Goal: Check status: Check status

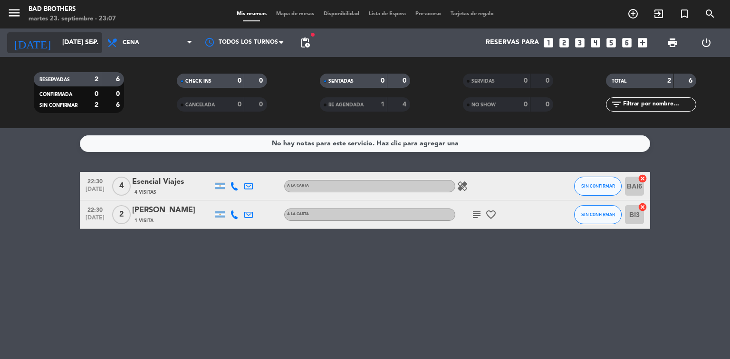
click at [95, 42] on icon "arrow_drop_down" at bounding box center [93, 42] width 11 height 11
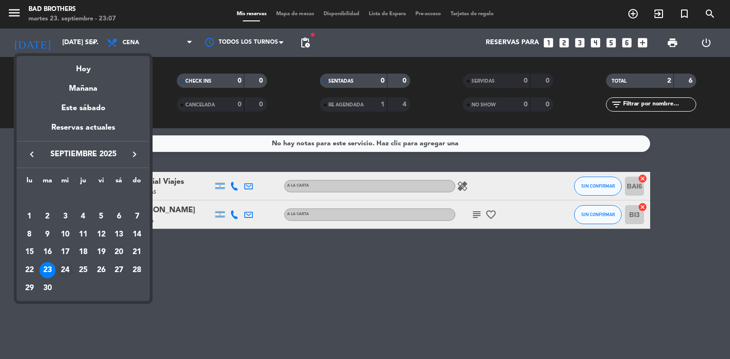
click at [65, 268] on div "24" at bounding box center [65, 270] width 16 height 16
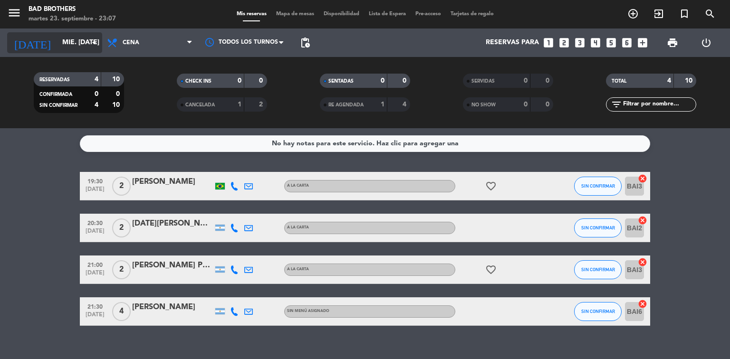
click at [88, 43] on icon "arrow_drop_down" at bounding box center [93, 42] width 11 height 11
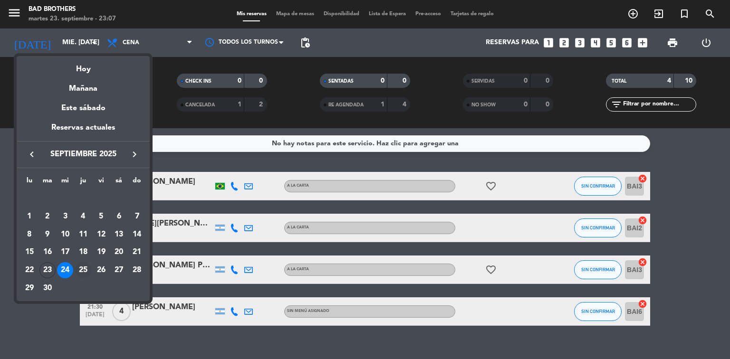
click at [82, 269] on div "25" at bounding box center [83, 270] width 16 height 16
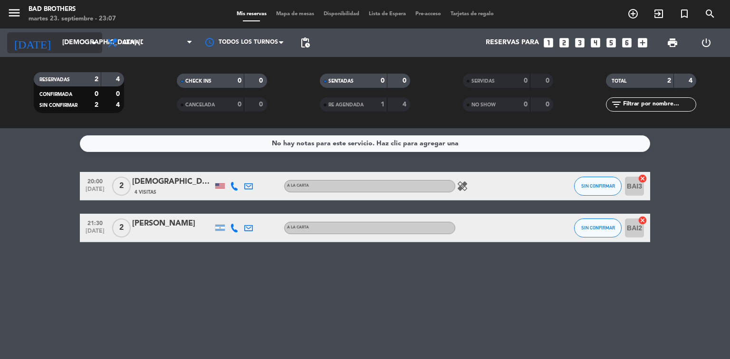
click at [93, 45] on icon "arrow_drop_down" at bounding box center [93, 42] width 11 height 11
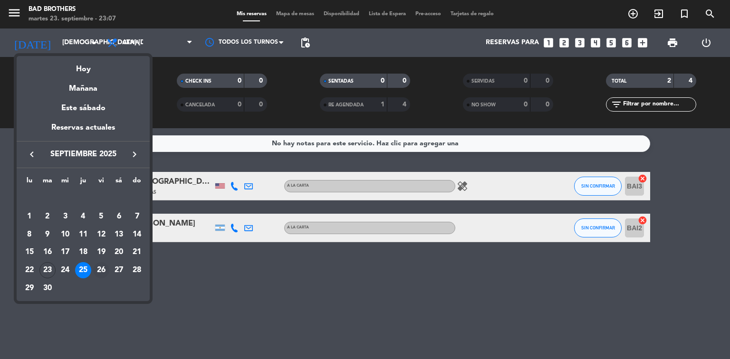
click at [105, 270] on div "26" at bounding box center [101, 270] width 16 height 16
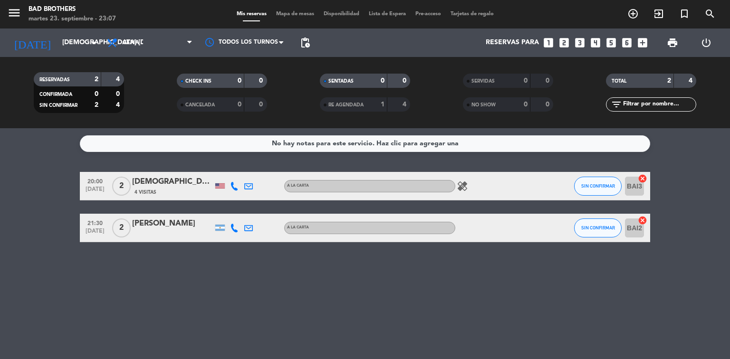
type input "vie. [DATE]"
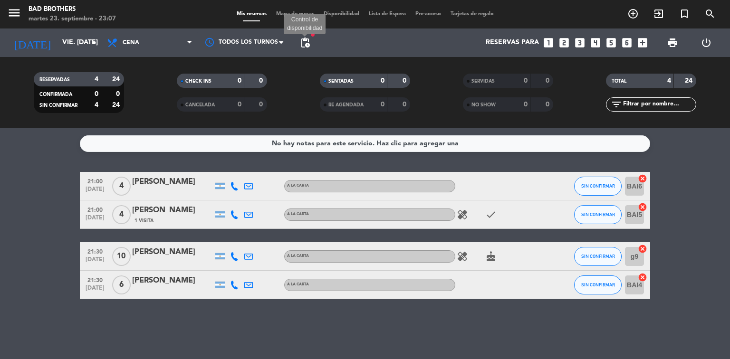
click at [309, 41] on span "pending_actions" at bounding box center [304, 42] width 11 height 11
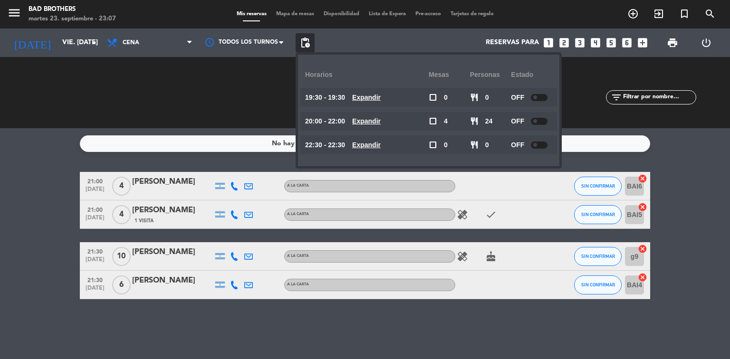
click at [309, 41] on span "pending_actions" at bounding box center [304, 42] width 11 height 11
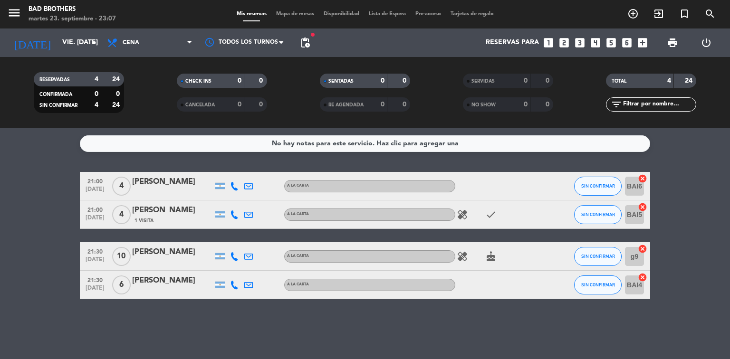
click at [489, 257] on icon "cake" at bounding box center [490, 256] width 11 height 11
